Goal: Task Accomplishment & Management: Manage account settings

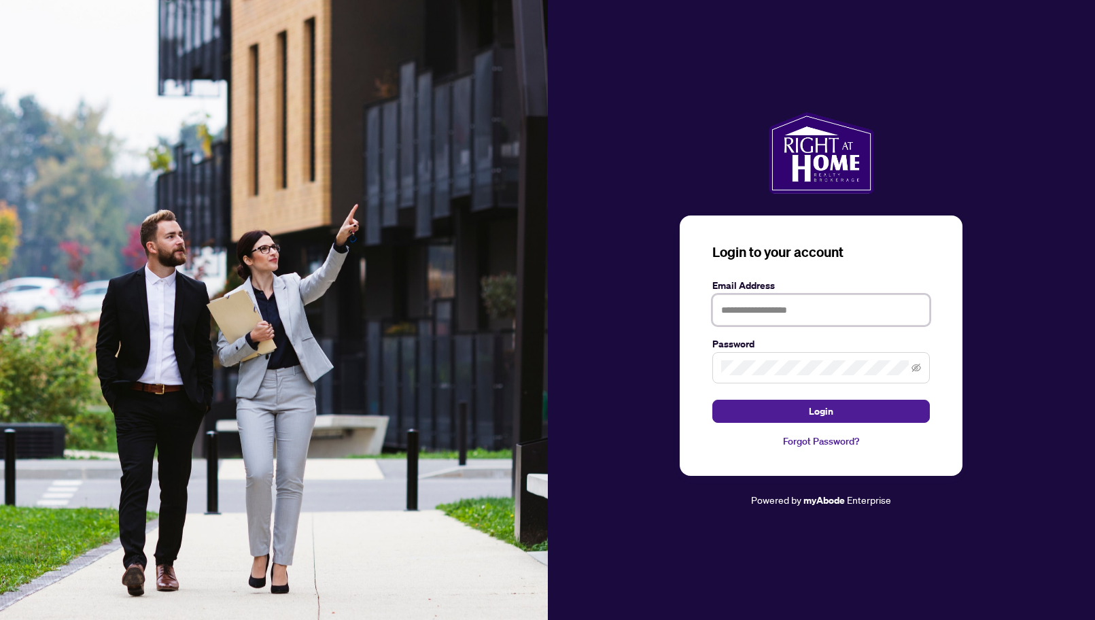
type input "**********"
click at [781, 418] on button "Login" at bounding box center [822, 411] width 218 height 23
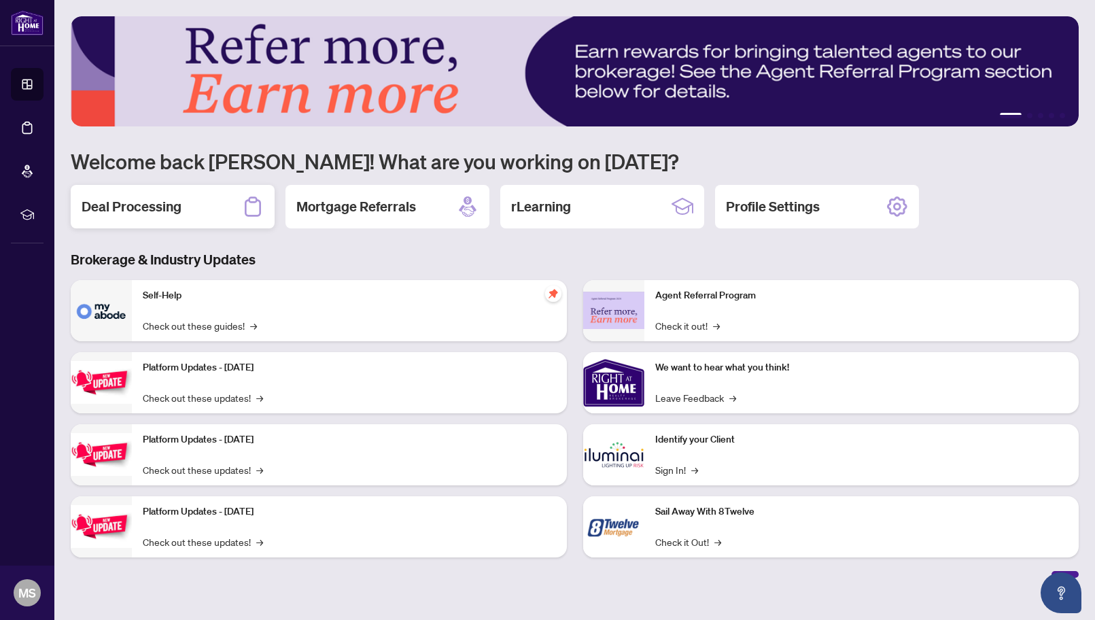
click at [148, 211] on h2 "Deal Processing" at bounding box center [132, 206] width 100 height 19
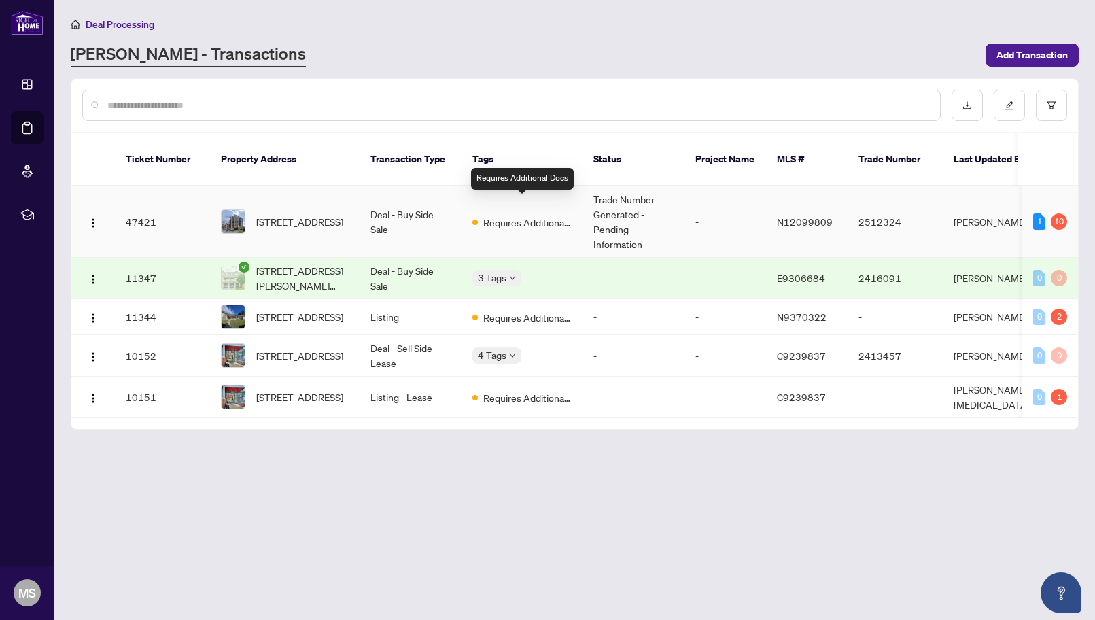
click at [522, 215] on span "Requires Additional Docs" at bounding box center [527, 222] width 88 height 15
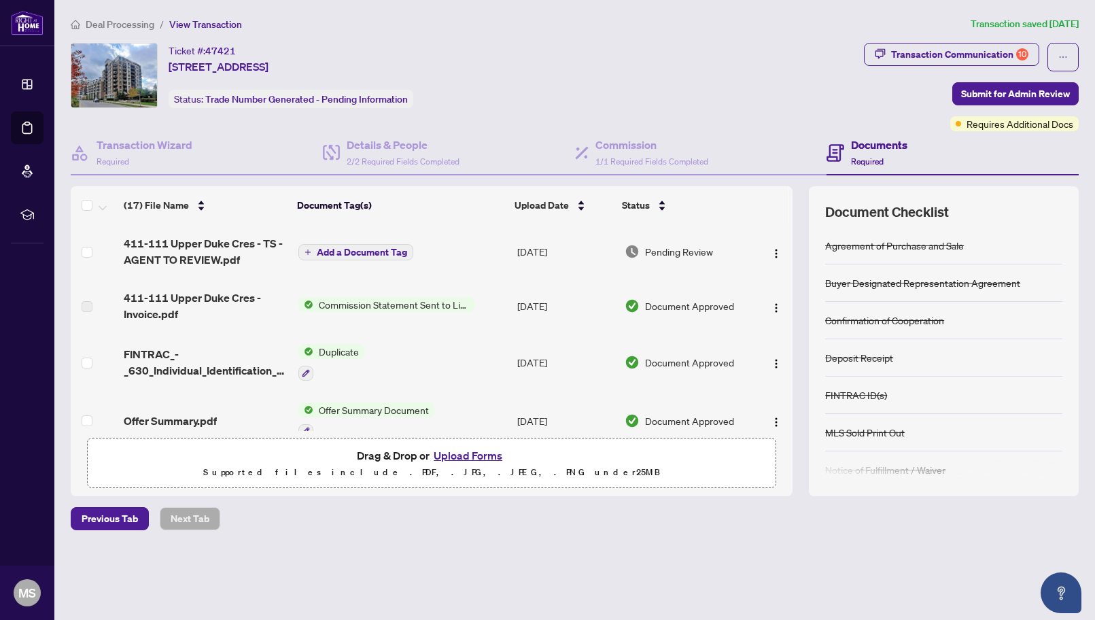
scroll to position [265, 0]
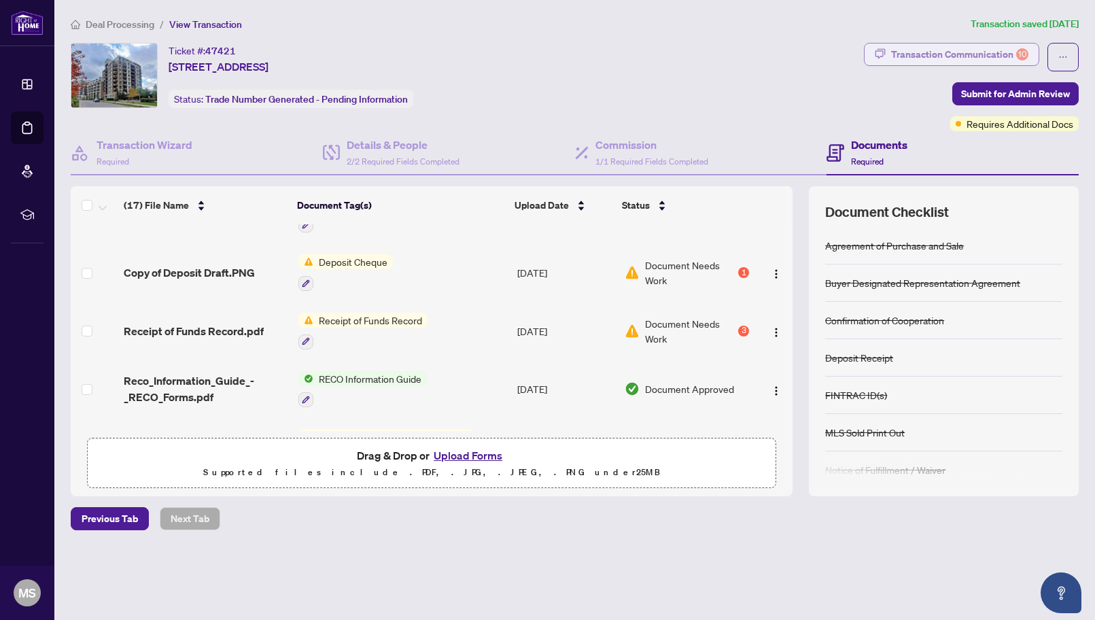
click at [1007, 52] on div "Transaction Communication 10" at bounding box center [959, 55] width 137 height 22
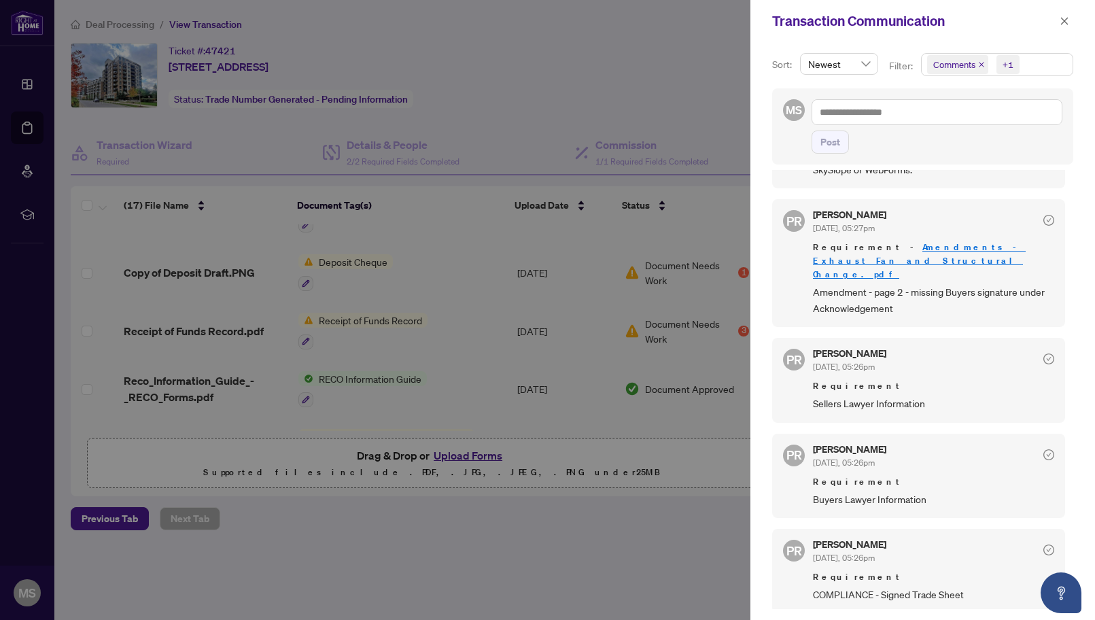
scroll to position [998, 0]
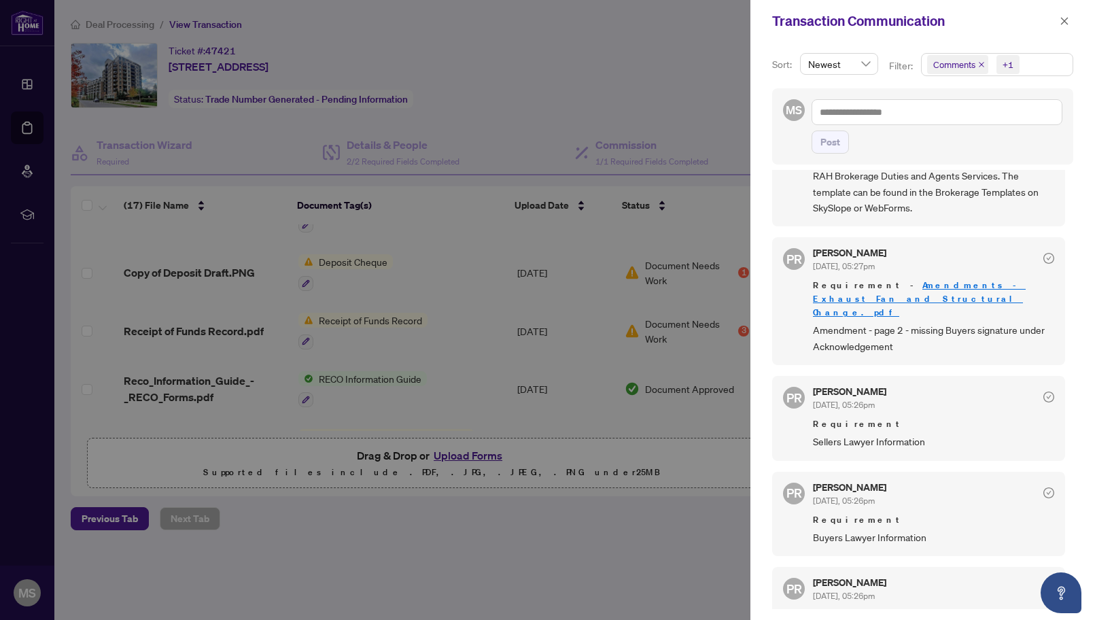
click at [864, 530] on span "Buyers Lawyer Information" at bounding box center [933, 538] width 241 height 16
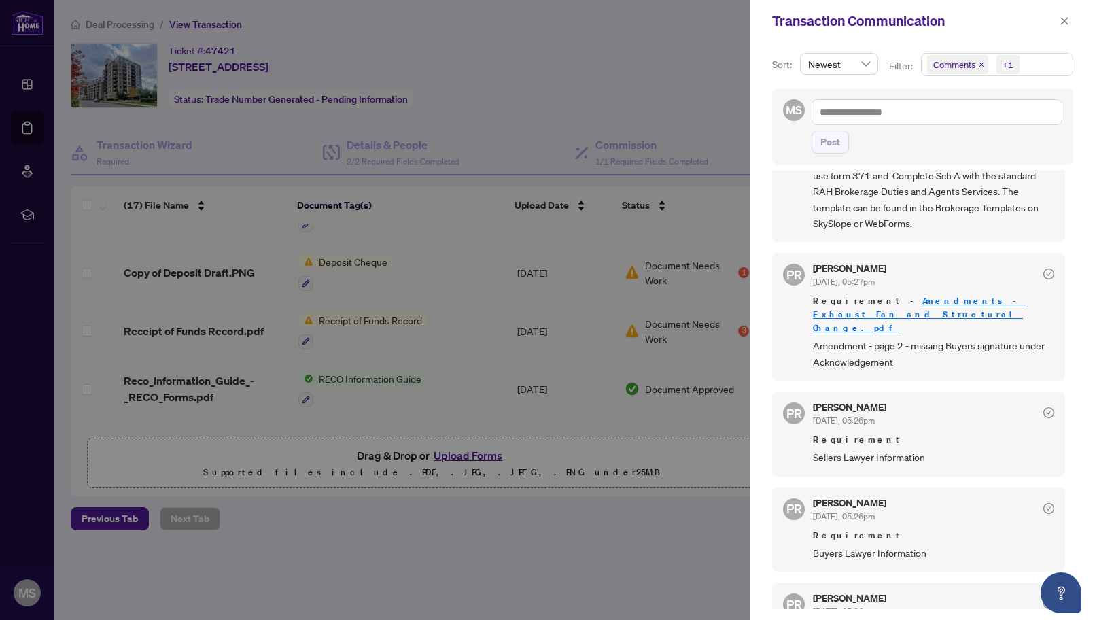
scroll to position [951, 0]
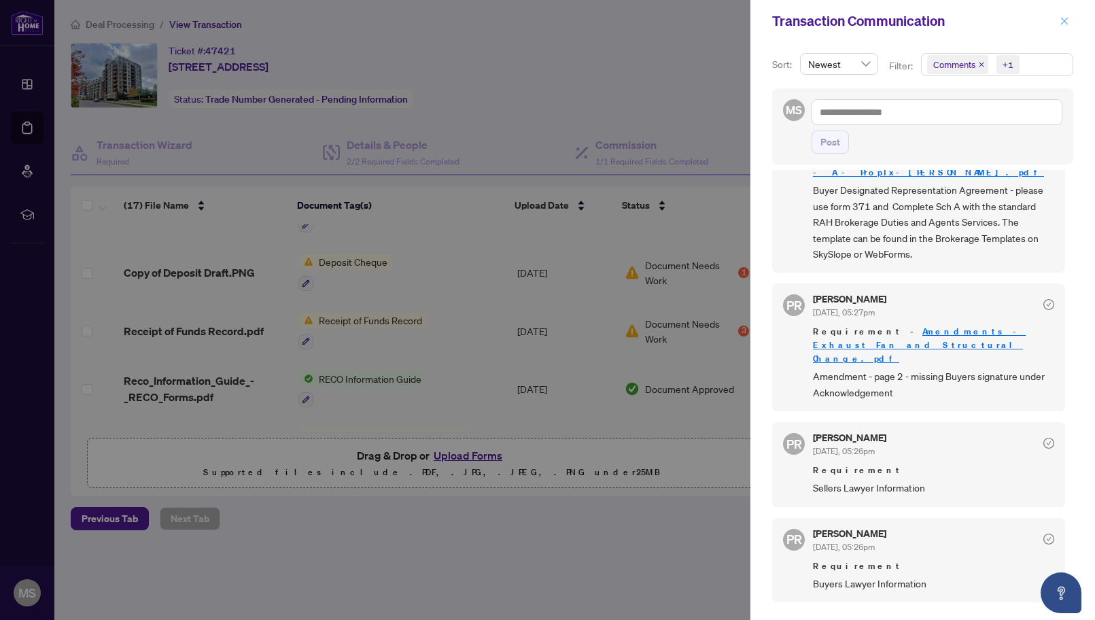
click at [1063, 19] on icon "close" at bounding box center [1064, 20] width 7 height 7
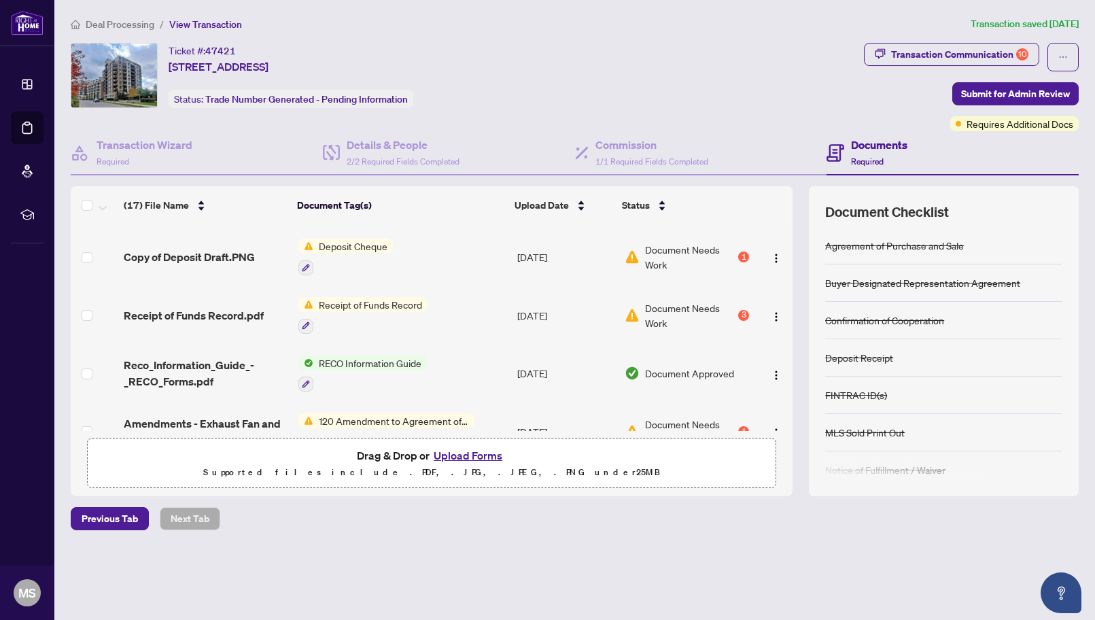
scroll to position [0, 0]
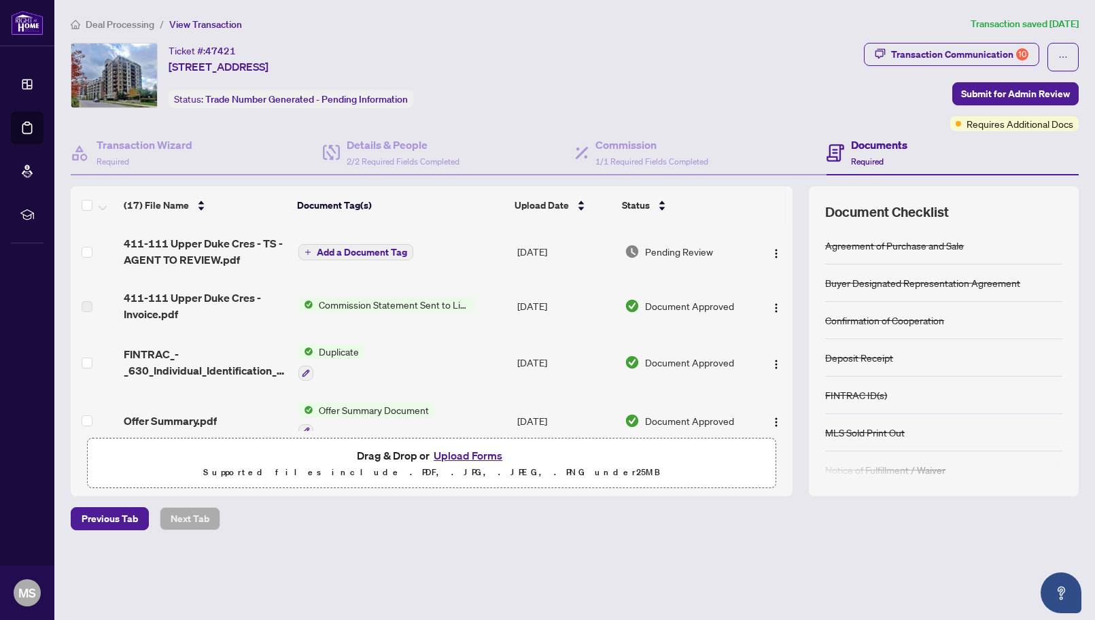
click at [860, 144] on h4 "Documents" at bounding box center [879, 145] width 56 height 16
click at [859, 143] on h4 "Documents" at bounding box center [879, 145] width 56 height 16
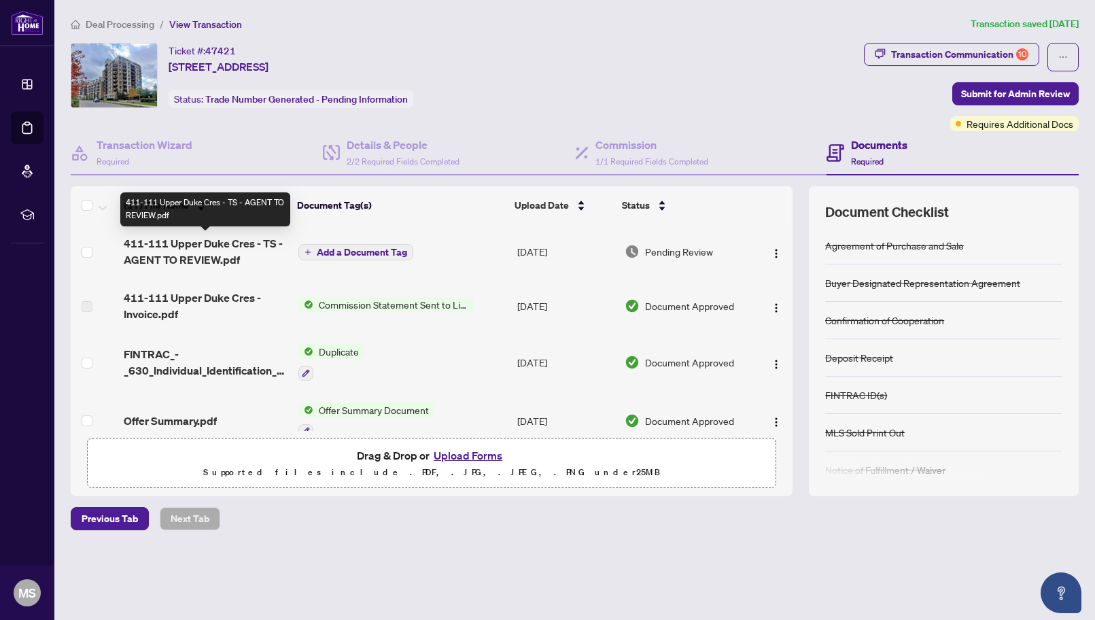
click at [184, 246] on span "411-111 Upper Duke Cres - TS - AGENT TO REVIEW.pdf" at bounding box center [206, 251] width 164 height 33
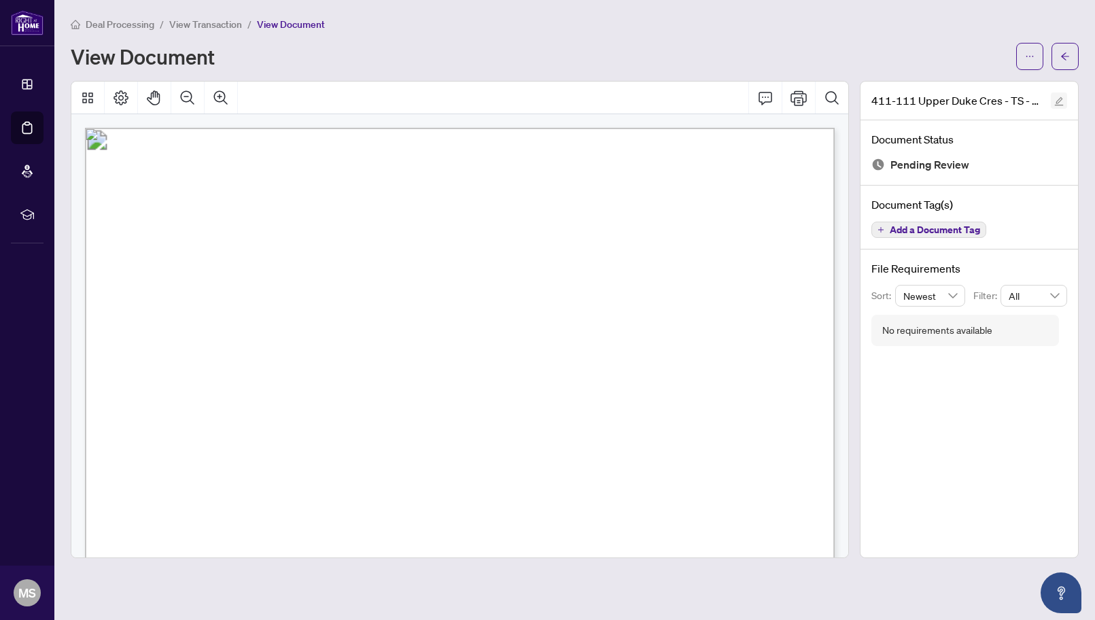
click at [1059, 97] on icon "edit" at bounding box center [1060, 102] width 10 height 10
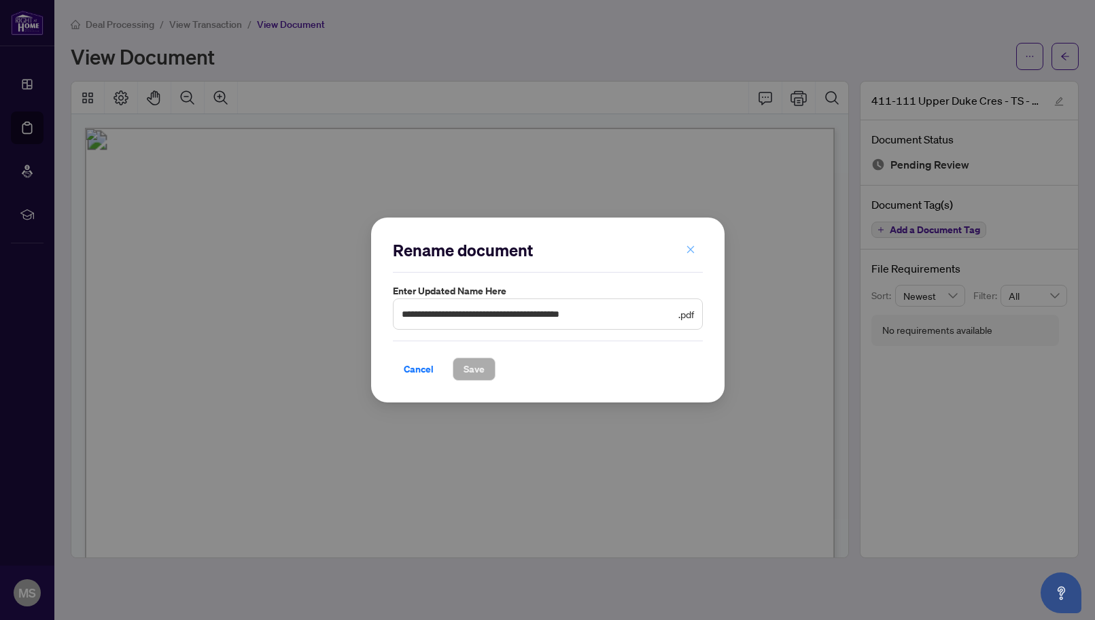
click at [692, 250] on icon "close" at bounding box center [691, 250] width 10 height 10
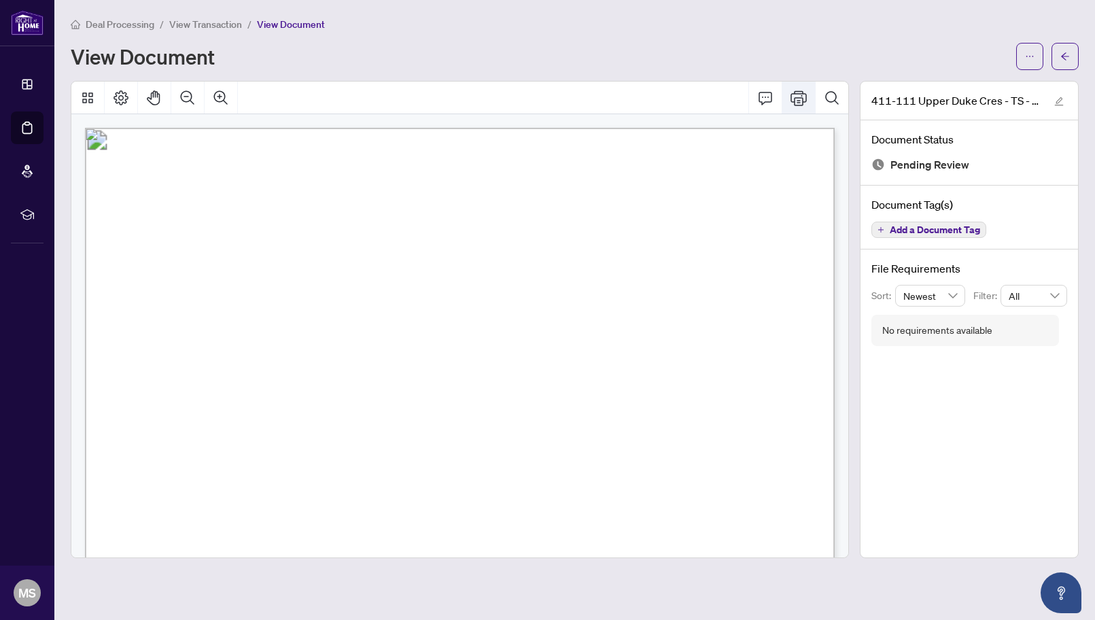
click at [801, 103] on icon "Print" at bounding box center [799, 98] width 16 height 16
click at [806, 94] on icon "Print" at bounding box center [799, 97] width 16 height 15
click at [114, 29] on span "Deal Processing" at bounding box center [120, 24] width 69 height 12
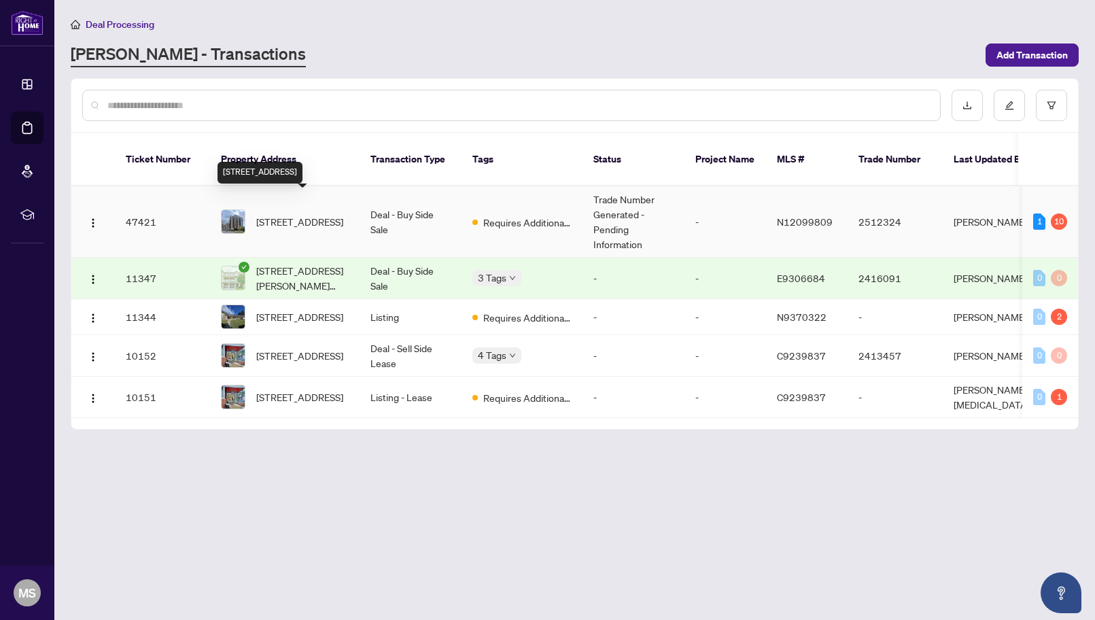
click at [319, 214] on span "[STREET_ADDRESS]" at bounding box center [299, 221] width 87 height 15
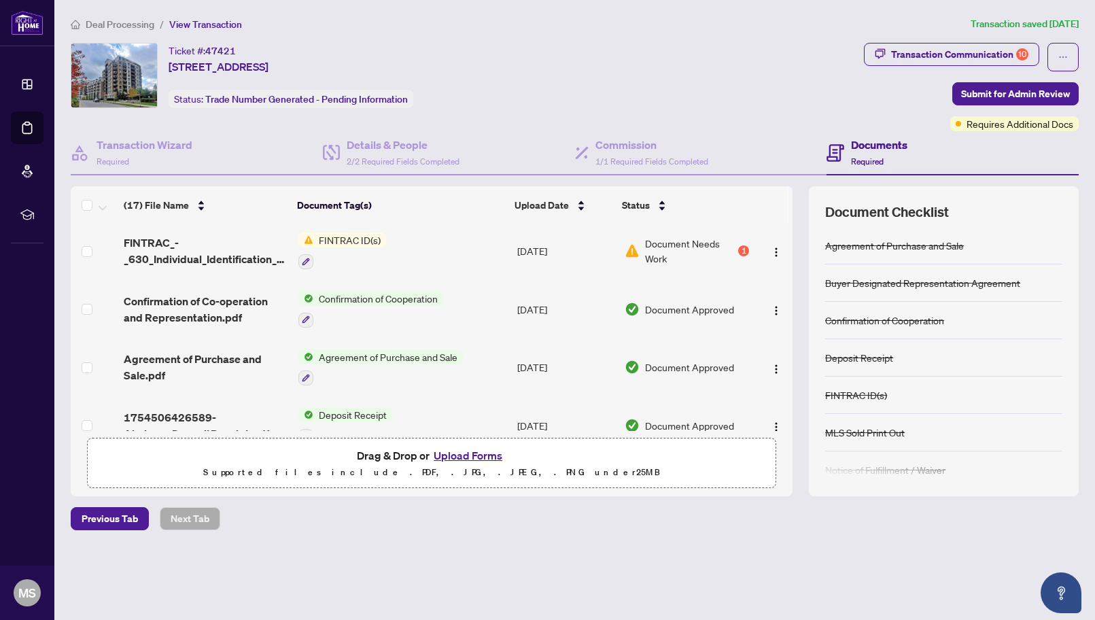
scroll to position [700, 0]
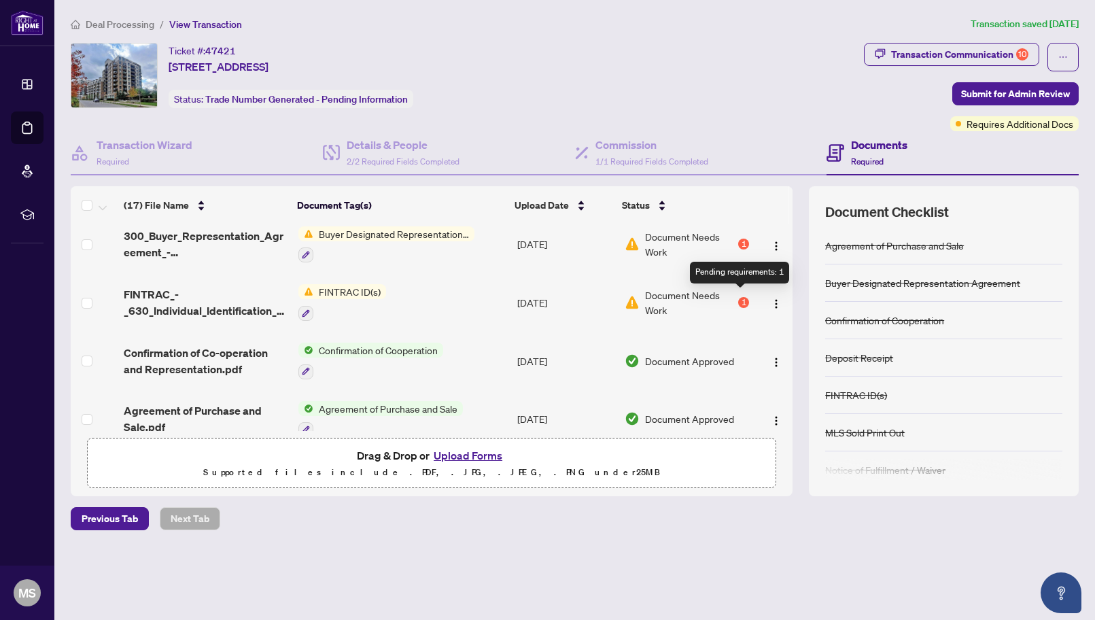
click at [740, 297] on div "1" at bounding box center [743, 302] width 11 height 11
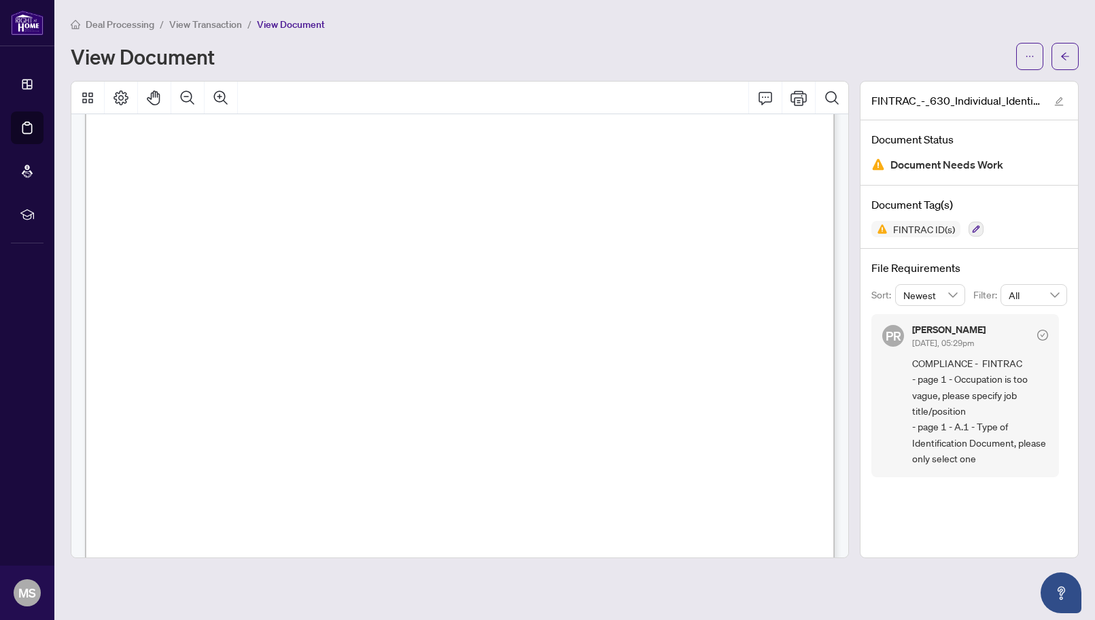
scroll to position [168, 0]
